Goal: Task Accomplishment & Management: Manage account settings

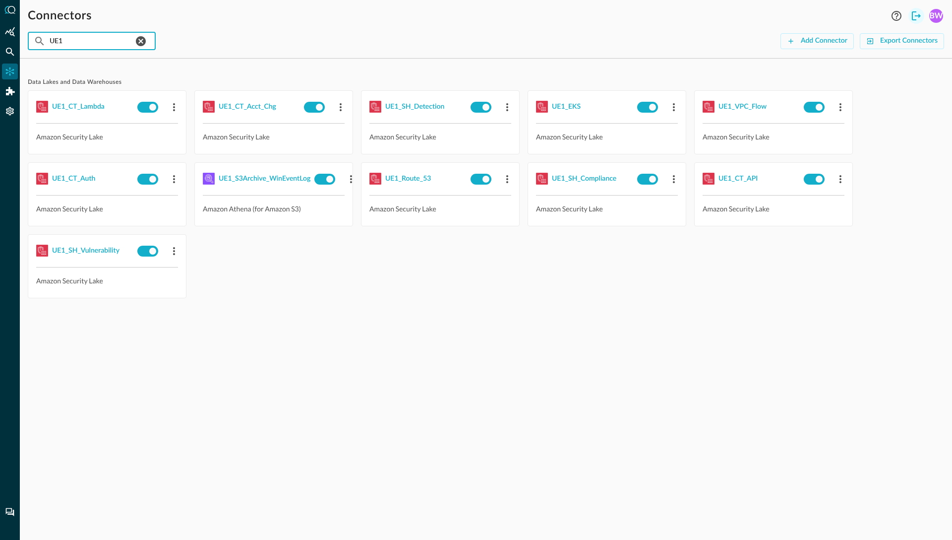
click at [915, 17] on icon "Logout" at bounding box center [917, 16] width 12 height 12
